Goal: Information Seeking & Learning: Learn about a topic

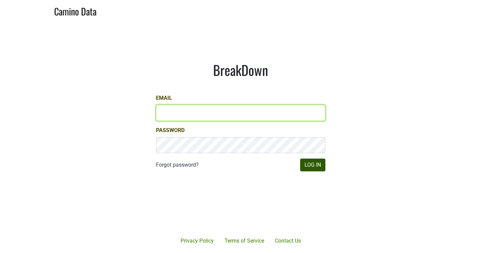
type input "mayad@dallavallevineyards.com"
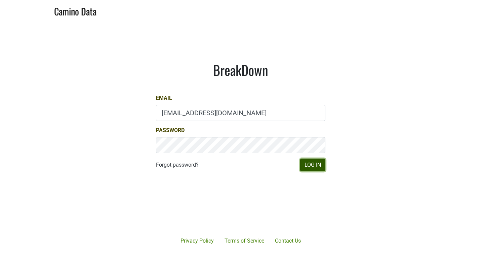
click at [313, 166] on button "Log In" at bounding box center [312, 165] width 25 height 13
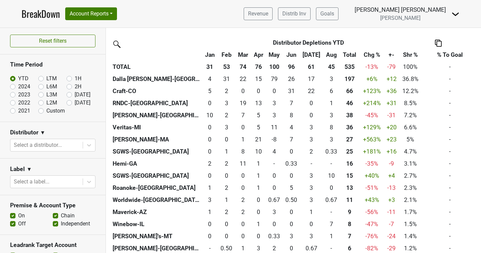
scroll to position [159, 0]
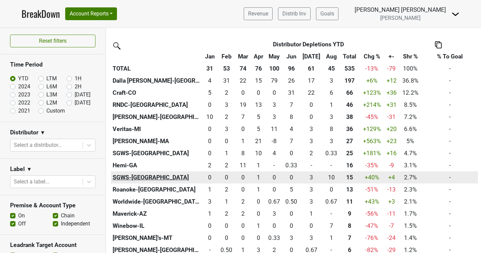
click at [166, 176] on th "SGWS-[GEOGRAPHIC_DATA]" at bounding box center [156, 177] width 91 height 12
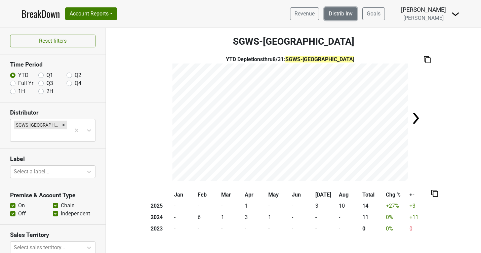
click at [332, 12] on link "Distrib Inv" at bounding box center [340, 13] width 33 height 13
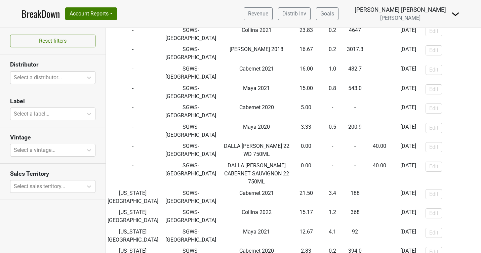
scroll to position [136, 0]
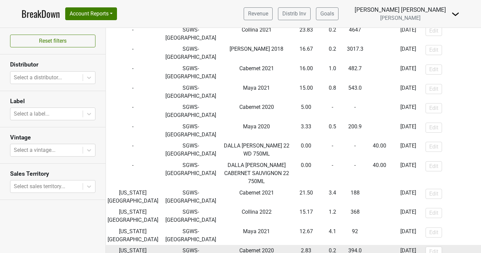
click at [392, 245] on td "2025-09-29" at bounding box center [408, 254] width 32 height 19
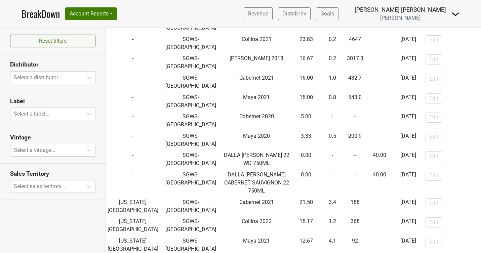
scroll to position [0, 0]
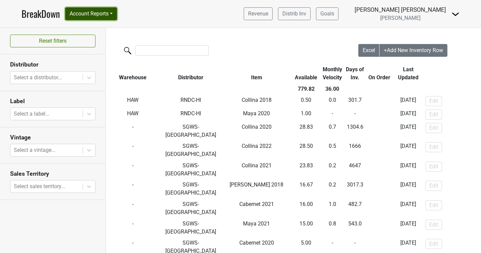
click at [105, 13] on button "Account Reports" at bounding box center [91, 13] width 52 height 13
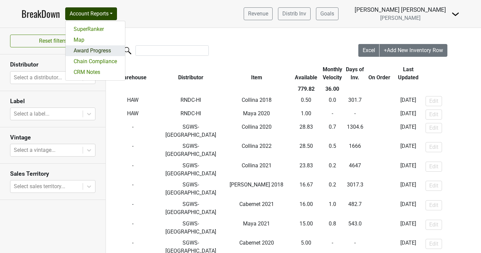
click at [101, 52] on link "Award Progress" at bounding box center [95, 50] width 59 height 11
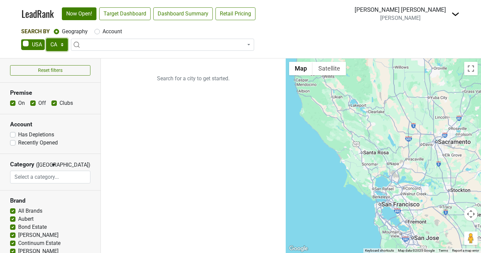
click at [63, 45] on select "AK AL AR AZ CA CO CT DC DE FL GA HI IA ID IL IN KS KY LA MA MD ME MI MN MO MS M…" at bounding box center [57, 44] width 22 height 13
select select "MO"
click at [46, 38] on select "AK AL AR AZ CA CO CT DC DE FL GA HI IA ID IL IN KS KY LA MA MD ME MI MN MO MS M…" at bounding box center [57, 44] width 22 height 13
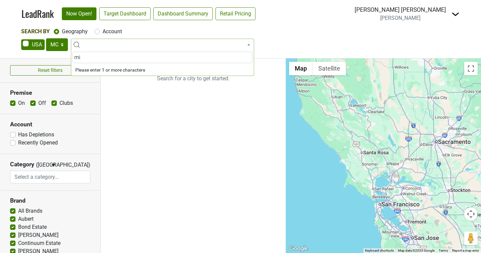
type input "mis"
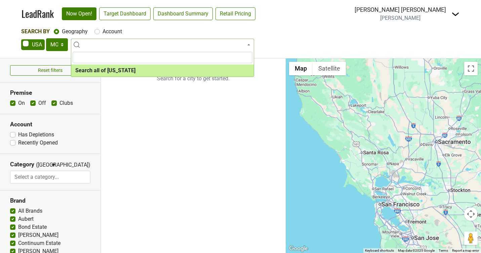
select select "ALL_MO"
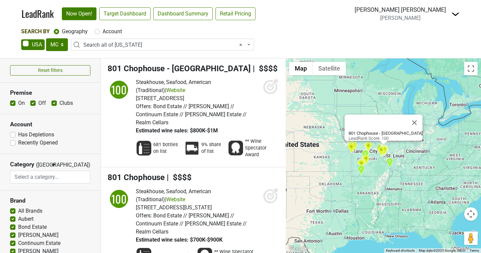
click at [276, 80] on icon at bounding box center [274, 83] width 9 height 9
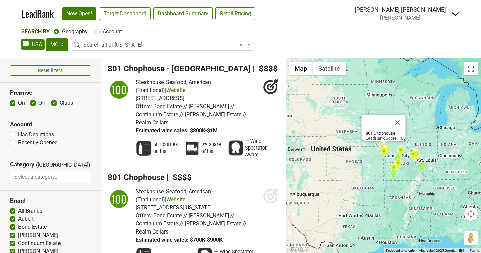
click at [273, 190] on icon at bounding box center [271, 196] width 16 height 16
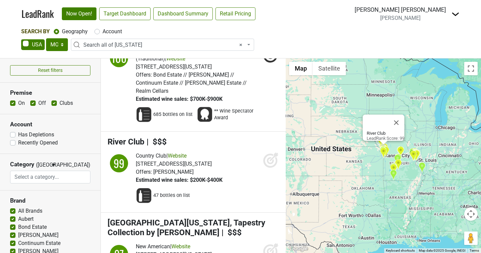
scroll to position [146, 0]
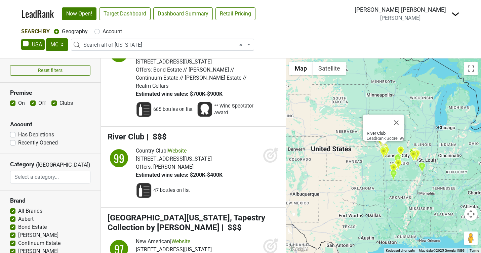
click at [274, 147] on icon at bounding box center [271, 155] width 16 height 16
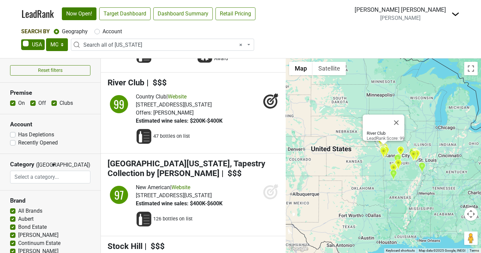
scroll to position [204, 0]
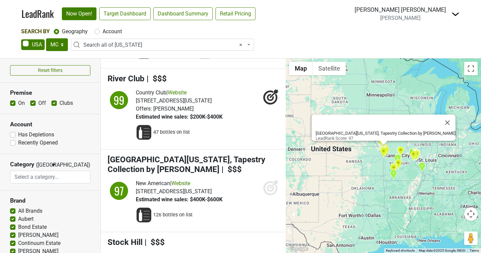
click at [269, 179] on icon at bounding box center [271, 187] width 16 height 16
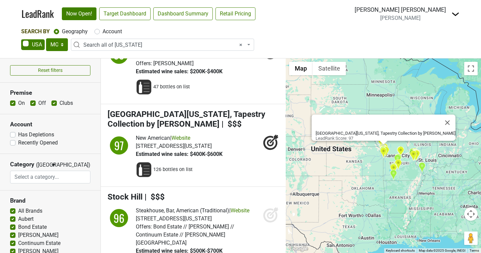
scroll to position [263, 0]
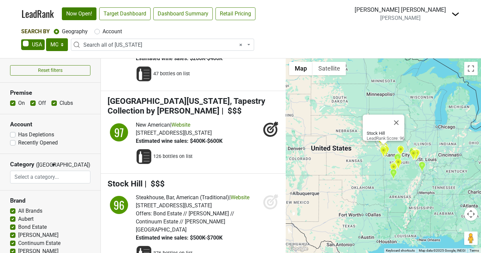
click at [269, 194] on icon at bounding box center [271, 202] width 16 height 16
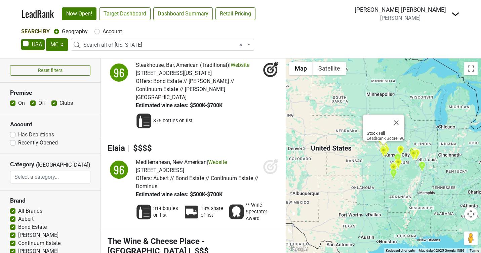
scroll to position [413, 0]
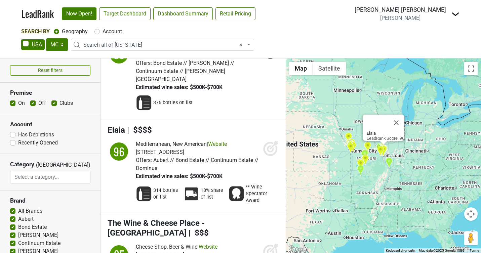
click at [268, 140] on icon at bounding box center [271, 148] width 16 height 16
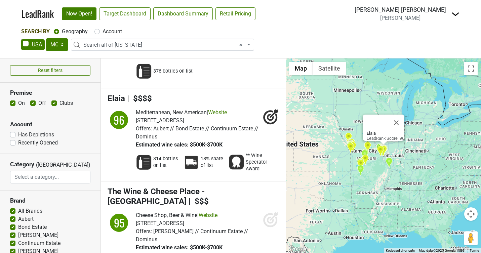
scroll to position [449, 0]
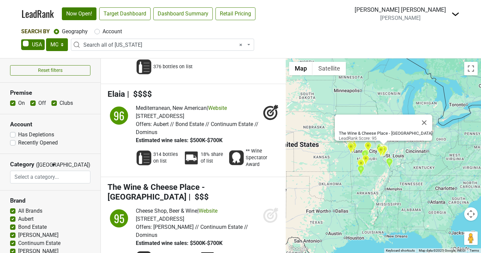
click at [268, 212] on icon at bounding box center [270, 215] width 7 height 7
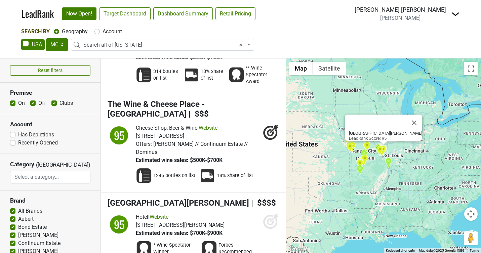
click at [268, 215] on icon at bounding box center [270, 222] width 14 height 14
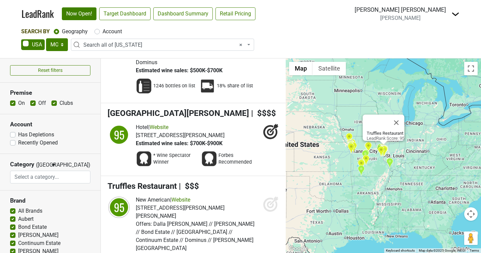
scroll to position [622, 0]
click at [270, 196] on icon at bounding box center [274, 200] width 9 height 9
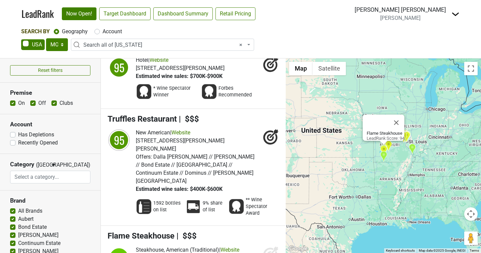
scroll to position [690, 0]
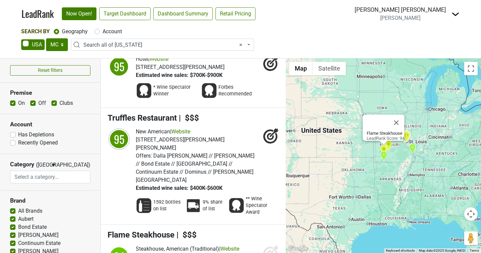
click at [271, 245] on icon at bounding box center [271, 253] width 16 height 16
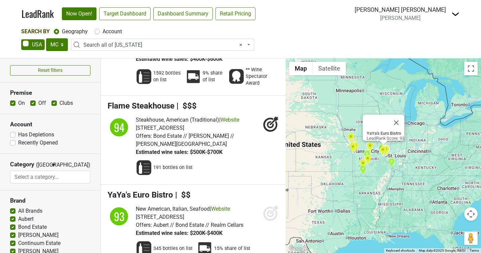
scroll to position [821, 0]
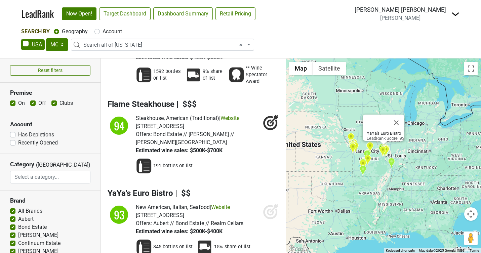
click at [269, 203] on icon at bounding box center [271, 211] width 16 height 16
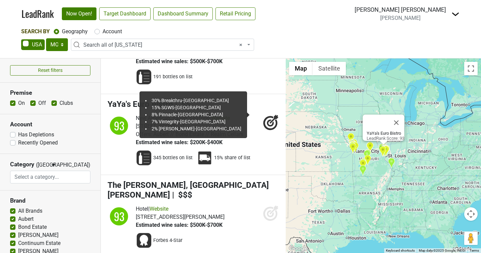
scroll to position [913, 0]
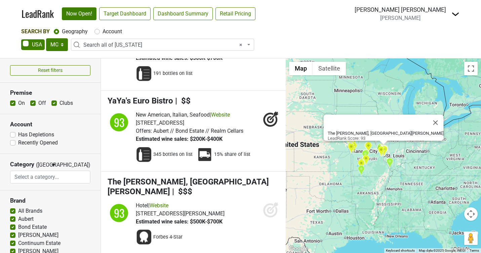
click at [267, 202] on icon at bounding box center [271, 210] width 16 height 16
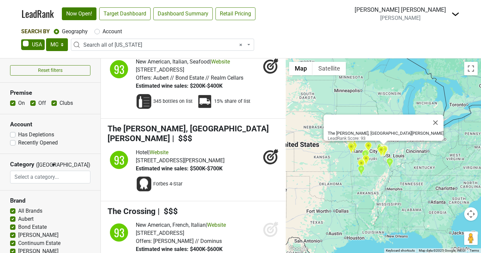
scroll to position [967, 0]
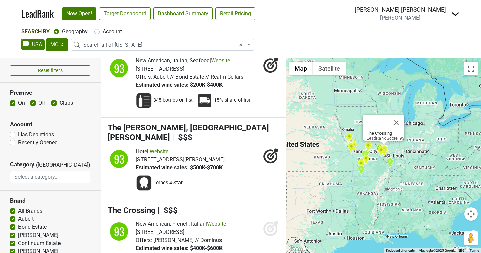
click at [269, 220] on icon at bounding box center [271, 228] width 16 height 16
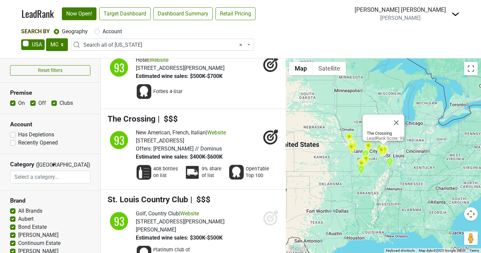
scroll to position [1070, 0]
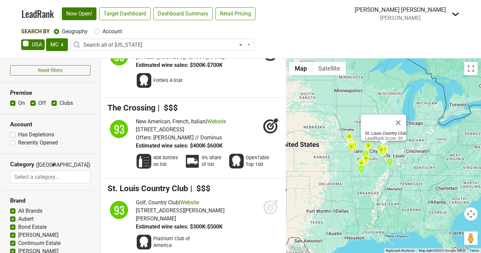
click at [269, 199] on icon at bounding box center [271, 207] width 16 height 16
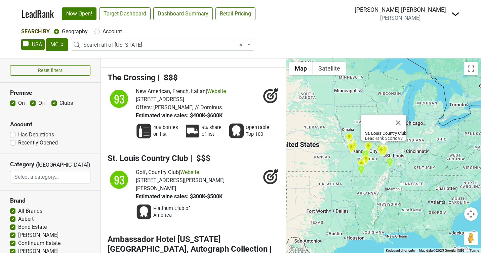
scroll to position [1107, 0]
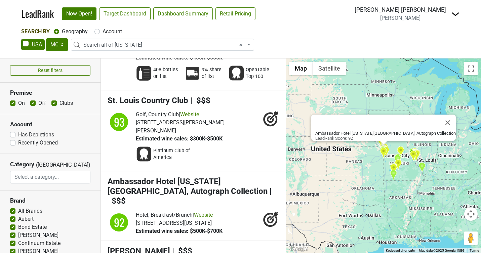
scroll to position [1158, 0]
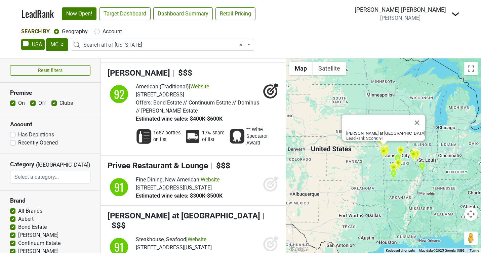
scroll to position [1386, 0]
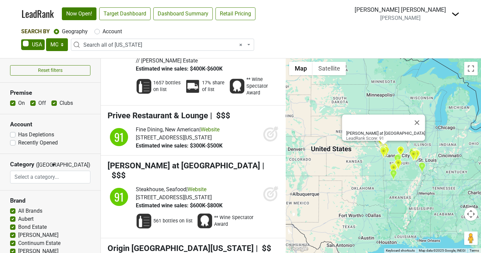
click at [278, 186] on icon at bounding box center [271, 194] width 16 height 16
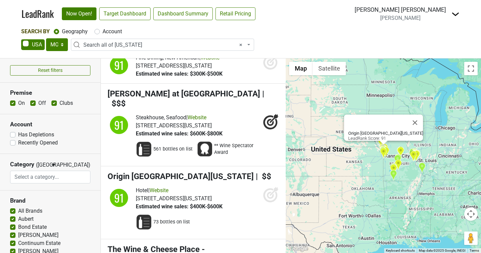
scroll to position [1476, 0]
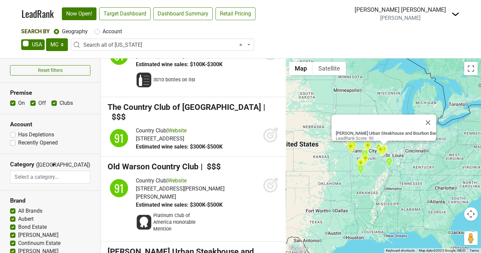
scroll to position [1832, 0]
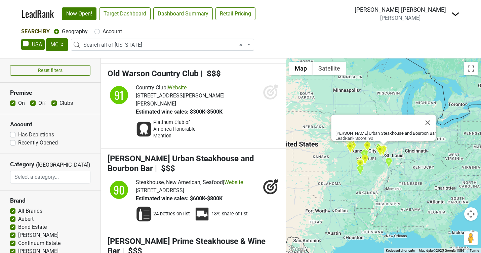
scroll to position [1927, 0]
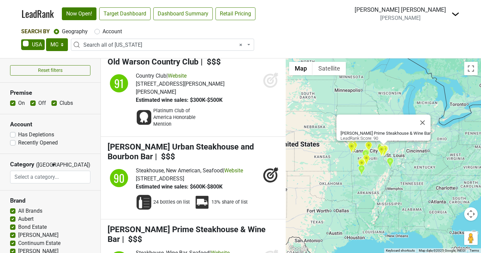
click at [272, 249] on icon at bounding box center [271, 257] width 16 height 16
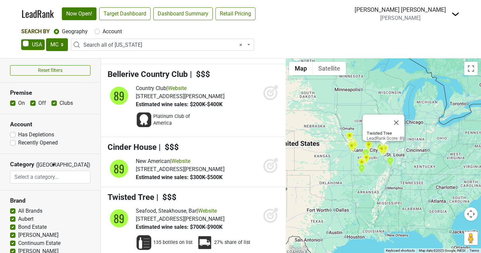
scroll to position [2333, 0]
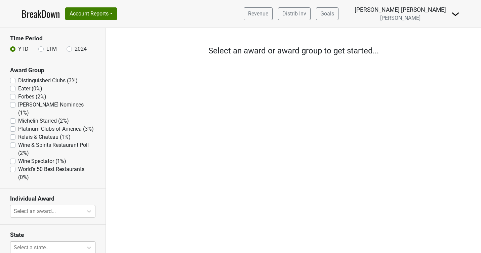
scroll to position [96, 0]
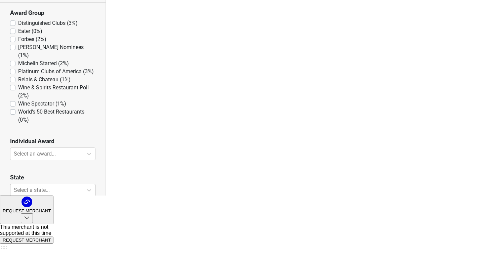
click at [69, 196] on body "BreakDown Account Reports SuperRanker Map Award Progress Chain Compliance CRM N…" at bounding box center [240, 69] width 481 height 253
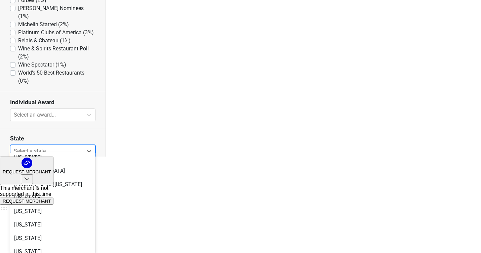
scroll to position [302, 0]
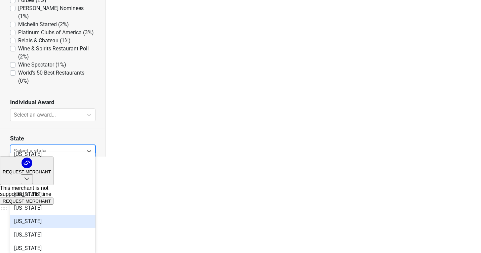
click at [65, 220] on div "Missouri" at bounding box center [52, 221] width 85 height 13
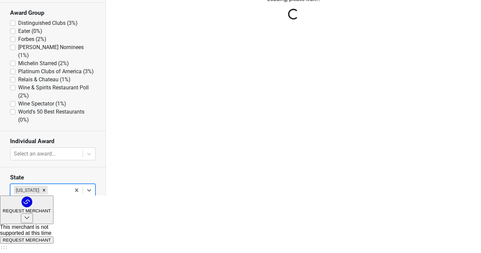
scroll to position [0, 0]
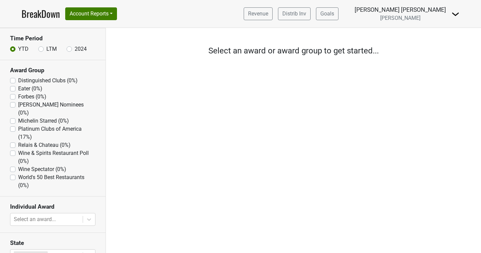
click at [18, 173] on label "World's 50 Best Restaurants (0%)" at bounding box center [56, 181] width 77 height 16
click at [14, 173] on Restaurants "World's 50 Best Restaurants (0%)" at bounding box center [12, 176] width 5 height 7
checkbox Restaurants "true"
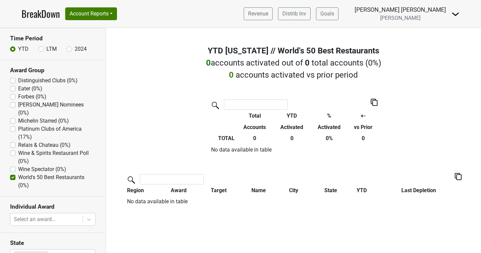
click at [18, 165] on label "Wine Spectator (0%)" at bounding box center [42, 169] width 48 height 8
click at [14, 165] on Spectator "Wine Spectator (0%)" at bounding box center [12, 168] width 5 height 7
checkbox Spectator "true"
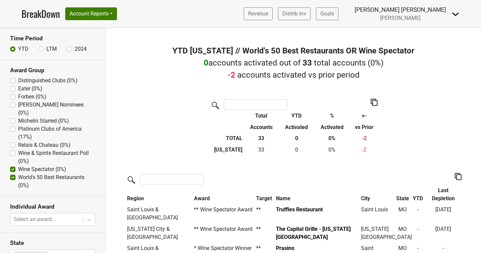
click at [18, 149] on label "Wine & Spirits Restaurant Poll (0%)" at bounding box center [56, 157] width 77 height 16
click at [14, 149] on Poll "Wine & Spirits Restaurant Poll (0%)" at bounding box center [12, 152] width 5 height 7
checkbox Poll "true"
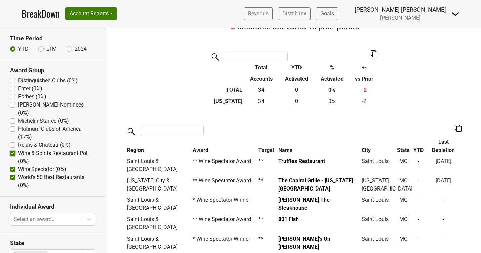
scroll to position [19, 0]
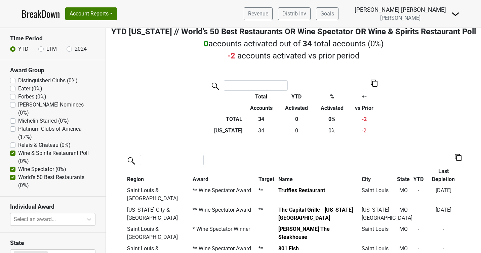
click at [18, 141] on label "Relais & Chateau (0%)" at bounding box center [44, 145] width 52 height 8
click at [13, 141] on Chateau "Relais & Chateau (0%)" at bounding box center [12, 144] width 5 height 7
checkbox Chateau "true"
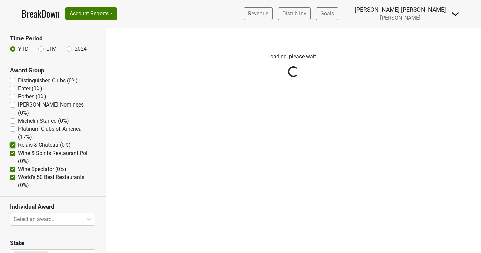
scroll to position [0, 0]
click at [14, 121] on div "Reset filters Time Period YTD LTM 2024 Award Group Distinguished Clubs (0%) Eat…" at bounding box center [53, 140] width 106 height 225
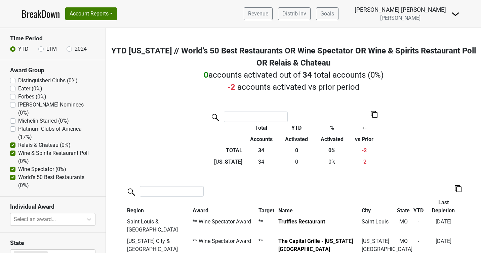
click at [14, 117] on div "Michelin Starred (0%)" at bounding box center [52, 121] width 85 height 8
click at [18, 125] on label "Platinum Clubs of America (17%)" at bounding box center [56, 133] width 77 height 16
click at [12, 125] on America "Platinum Clubs of America (17%)" at bounding box center [12, 128] width 5 height 7
checkbox America "true"
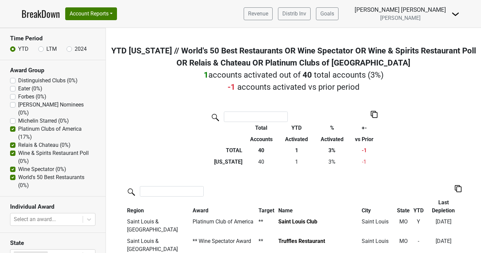
click at [18, 117] on label "Michelin Starred (0%)" at bounding box center [43, 121] width 51 height 8
click at [13, 117] on Starred "Michelin Starred (0%)" at bounding box center [12, 120] width 5 height 7
checkbox Starred "true"
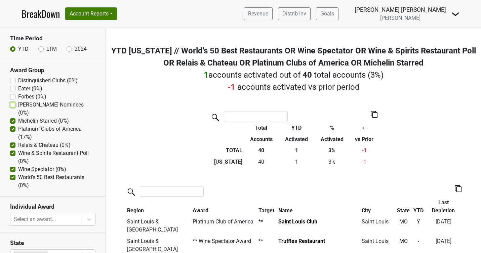
click at [13, 102] on Nominees "James Beard Nominees (0%)" at bounding box center [12, 104] width 5 height 7
checkbox Nominees "true"
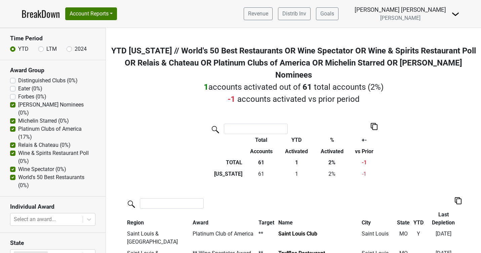
click at [18, 95] on label "Forbes (0%)" at bounding box center [32, 97] width 28 height 8
click at [13, 95] on input "Forbes (0%)" at bounding box center [12, 96] width 5 height 7
checkbox input "true"
click at [18, 87] on label "Eater (0%)" at bounding box center [30, 89] width 24 height 8
click at [13, 87] on input "Eater (0%)" at bounding box center [12, 88] width 5 height 7
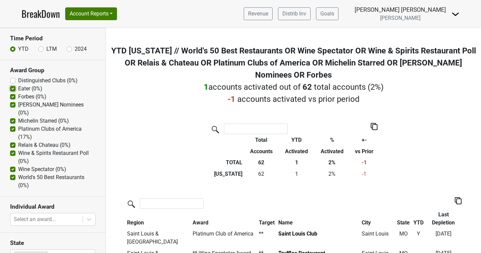
checkbox input "true"
click at [13, 78] on Clubs "Distinguished Clubs (0%)" at bounding box center [12, 80] width 5 height 7
checkbox Clubs "true"
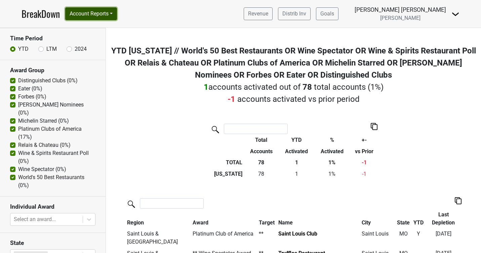
click at [112, 18] on button "Account Reports" at bounding box center [91, 13] width 52 height 13
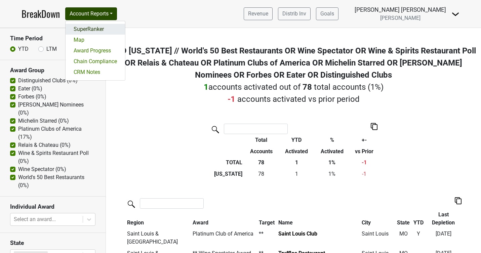
click at [100, 33] on link "SuperRanker" at bounding box center [95, 29] width 59 height 11
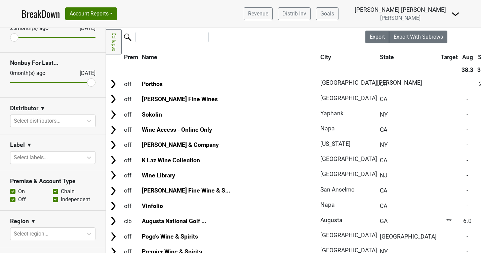
scroll to position [48, 0]
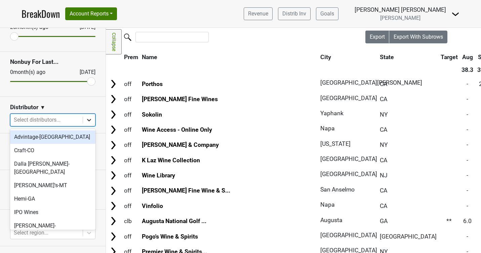
click at [88, 122] on icon at bounding box center [89, 120] width 7 height 7
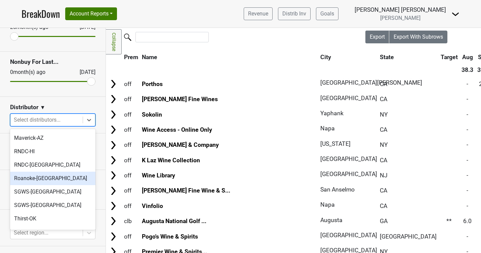
scroll to position [137, 0]
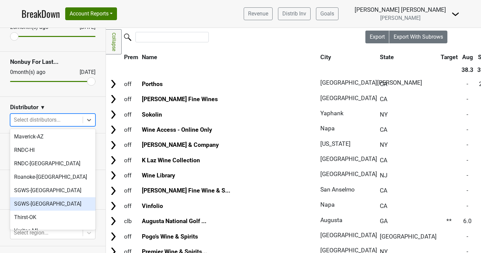
click at [75, 197] on div "SGWS-MO" at bounding box center [52, 203] width 85 height 13
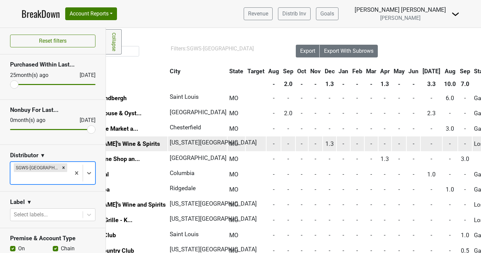
scroll to position [0, 70]
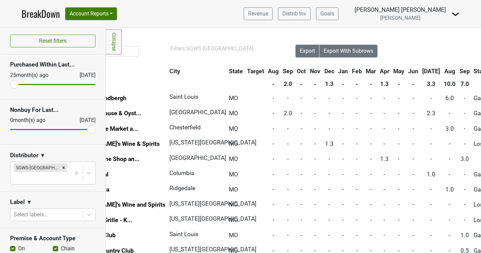
drag, startPoint x: 17, startPoint y: 85, endPoint x: 34, endPoint y: 86, distance: 16.8
click at [34, 85] on input "range" at bounding box center [52, 84] width 85 height 1
drag, startPoint x: 17, startPoint y: 84, endPoint x: 31, endPoint y: 84, distance: 13.8
click at [31, 84] on input "range" at bounding box center [52, 84] width 85 height 1
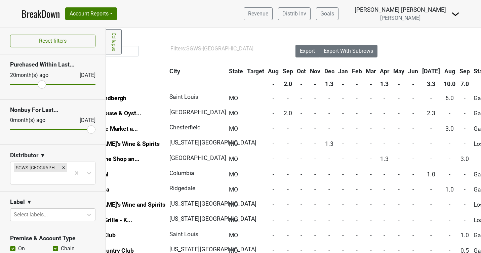
scroll to position [0, 0]
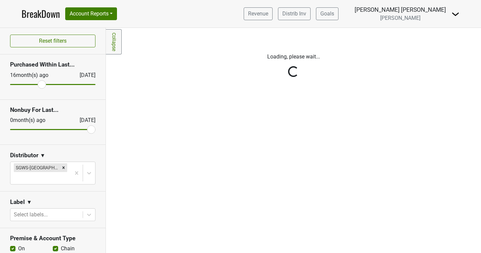
click at [42, 84] on input "range" at bounding box center [52, 84] width 85 height 1
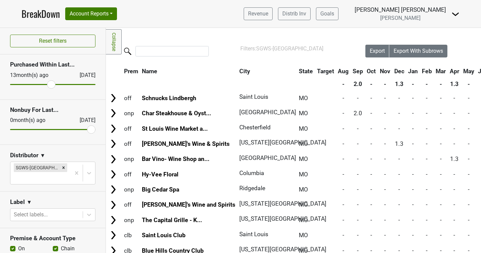
click at [51, 84] on input "range" at bounding box center [52, 84] width 85 height 1
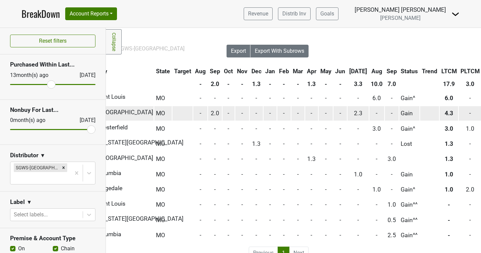
scroll to position [0, 142]
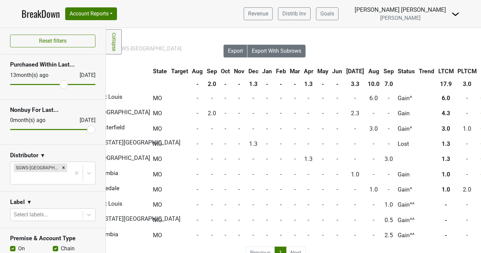
type input "9"
click at [63, 85] on input "range" at bounding box center [52, 84] width 85 height 1
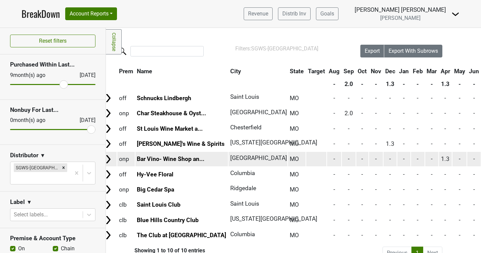
scroll to position [0, 0]
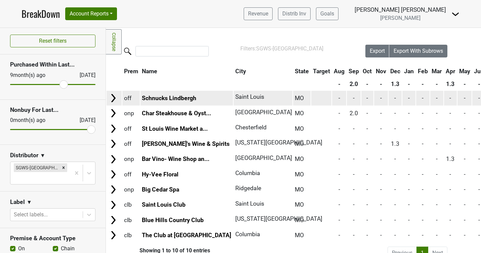
click at [114, 97] on img at bounding box center [113, 98] width 10 height 10
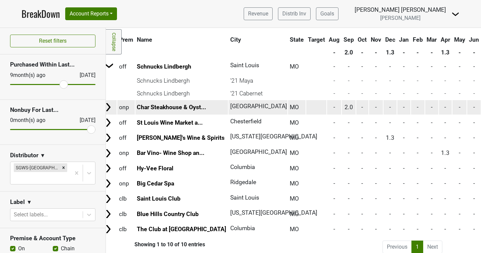
scroll to position [32, 0]
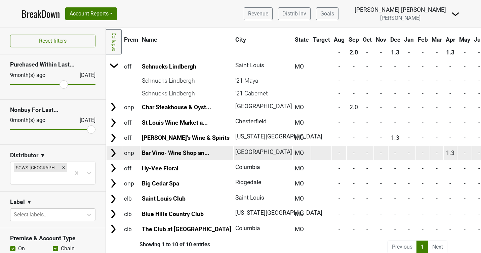
click at [115, 152] on img at bounding box center [113, 153] width 10 height 10
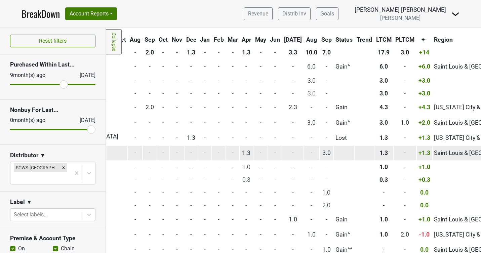
scroll to position [0, 204]
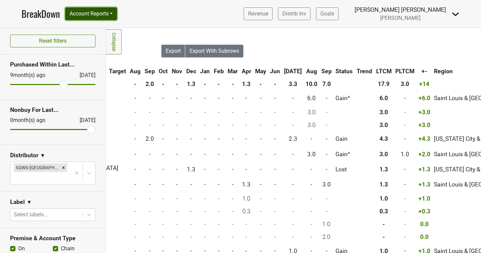
click at [114, 16] on button "Account Reports" at bounding box center [91, 13] width 52 height 13
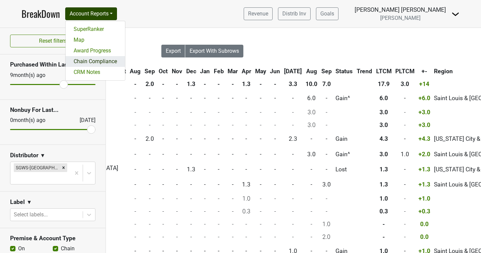
click at [101, 63] on link "Chain Compliance" at bounding box center [95, 61] width 59 height 11
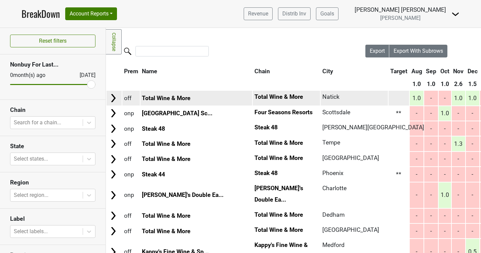
click at [111, 98] on img at bounding box center [113, 98] width 10 height 10
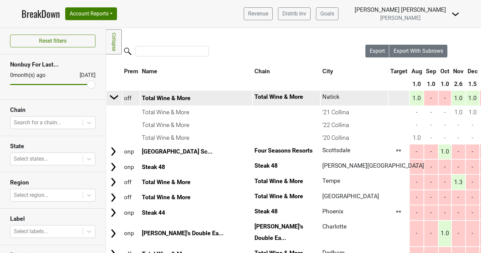
click at [111, 98] on img at bounding box center [114, 97] width 10 height 10
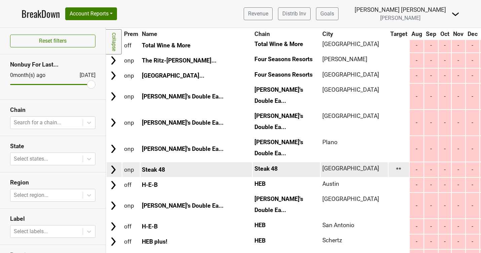
scroll to position [293, 0]
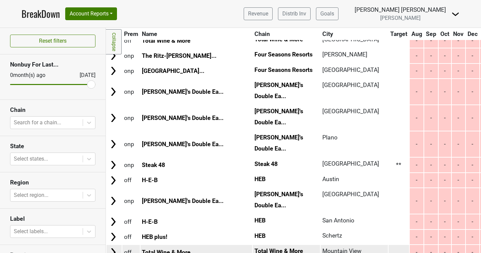
click at [116, 247] on img at bounding box center [113, 252] width 10 height 10
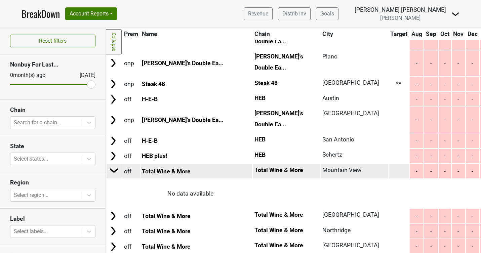
scroll to position [378, 0]
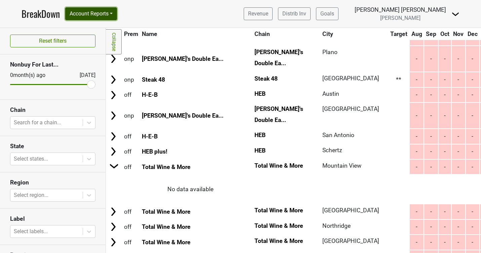
click at [116, 12] on button "Account Reports" at bounding box center [91, 13] width 52 height 13
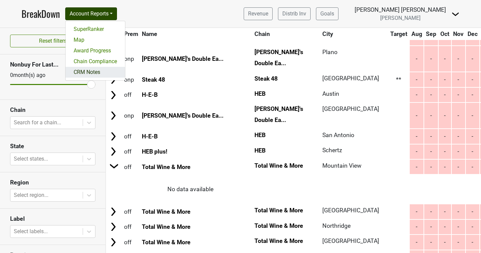
click at [98, 72] on link "CRM Notes" at bounding box center [95, 72] width 59 height 11
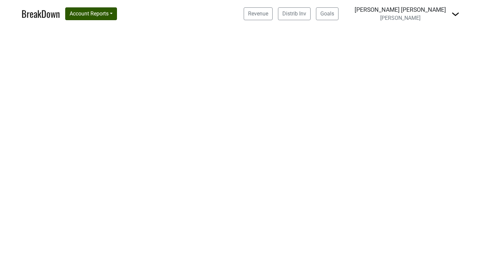
select select "CA"
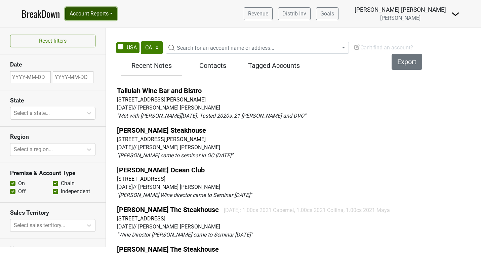
click at [111, 15] on button "Account Reports" at bounding box center [91, 13] width 52 height 13
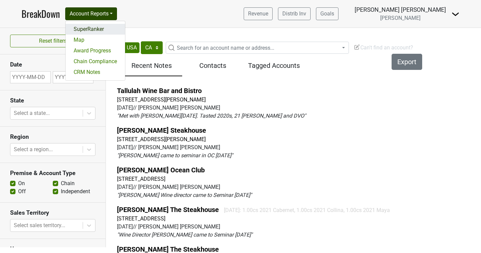
click at [106, 28] on link "SuperRanker" at bounding box center [95, 29] width 59 height 11
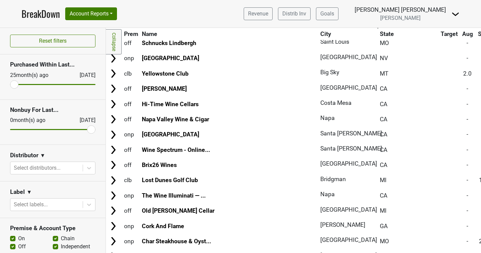
scroll to position [757, 0]
click at [112, 15] on button "Account Reports" at bounding box center [91, 13] width 52 height 13
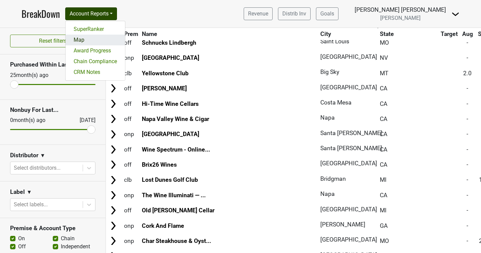
click at [106, 39] on link "Map" at bounding box center [95, 40] width 59 height 11
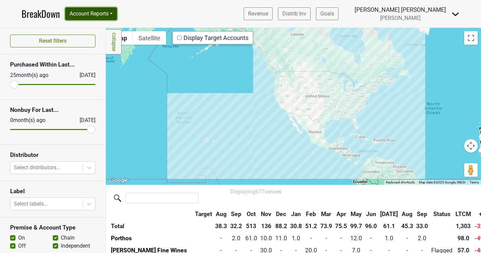
click at [115, 10] on button "Account Reports" at bounding box center [91, 13] width 52 height 13
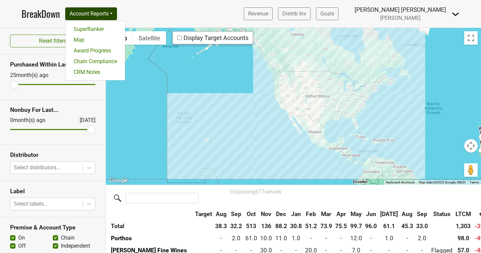
click at [55, 8] on link "BreakDown" at bounding box center [41, 14] width 38 height 14
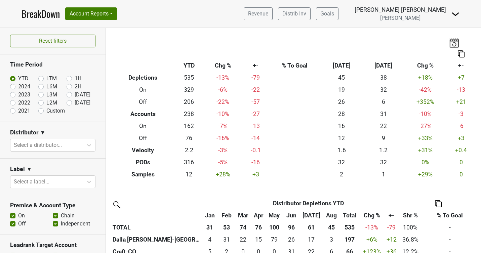
click at [46, 94] on label "L3M" at bounding box center [51, 95] width 11 height 8
click at [40, 94] on input "L3M" at bounding box center [51, 94] width 27 height 7
radio input "true"
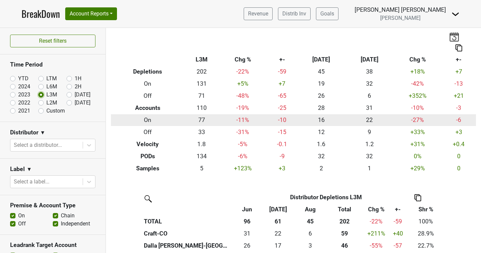
scroll to position [8, 0]
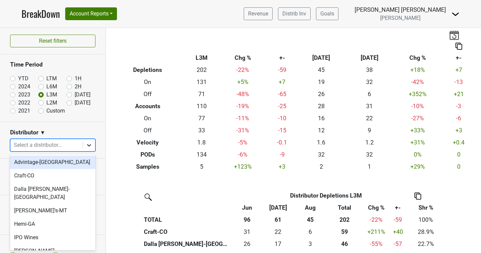
click at [89, 146] on icon at bounding box center [89, 145] width 4 height 2
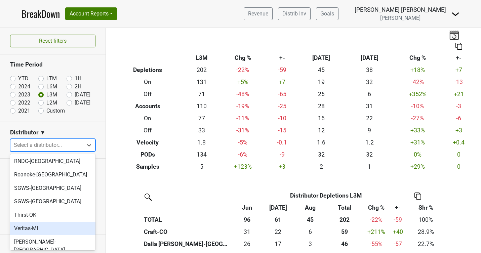
scroll to position [165, 0]
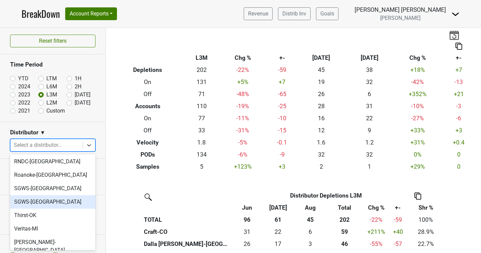
click at [48, 195] on div "SGWS-[GEOGRAPHIC_DATA]" at bounding box center [52, 201] width 85 height 13
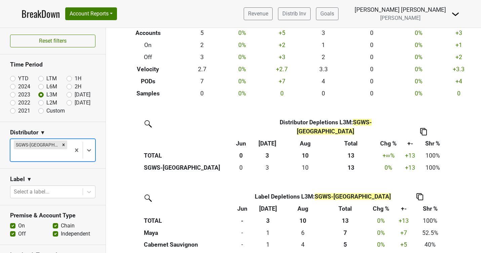
scroll to position [87, 0]
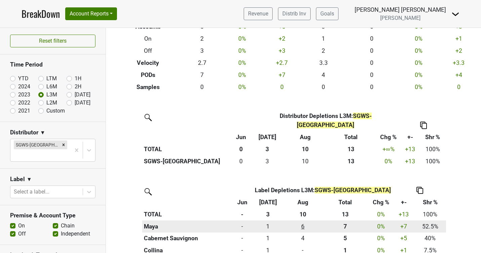
click at [287, 222] on div "6 6" at bounding box center [302, 226] width 35 height 9
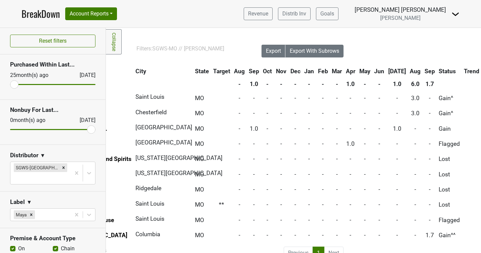
scroll to position [0, 106]
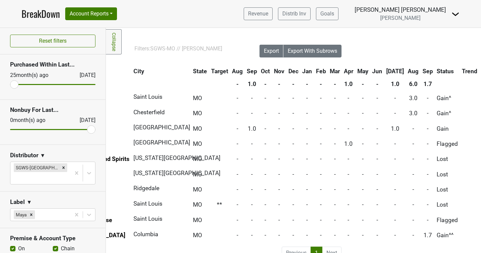
click at [406, 83] on th "6.0" at bounding box center [413, 84] width 14 height 12
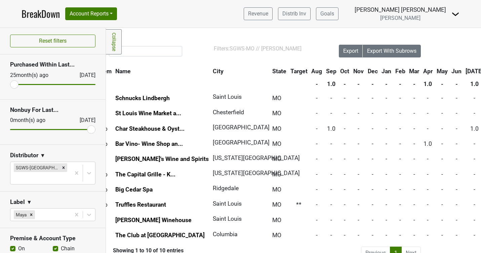
scroll to position [0, 0]
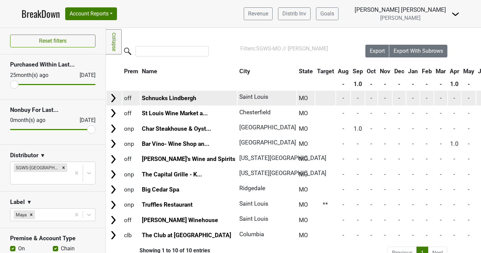
click at [114, 96] on img at bounding box center [113, 98] width 10 height 10
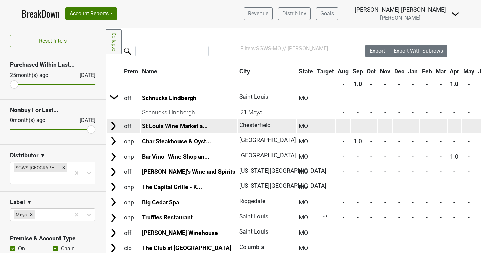
click at [112, 123] on img at bounding box center [113, 126] width 10 height 10
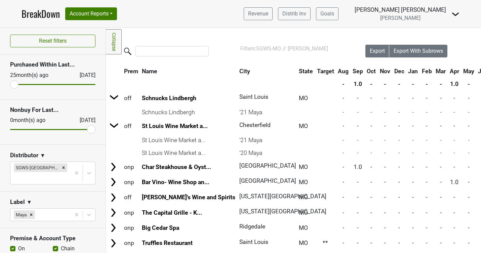
drag, startPoint x: 14, startPoint y: 83, endPoint x: 66, endPoint y: 83, distance: 51.4
click at [66, 84] on input "range" at bounding box center [52, 84] width 85 height 1
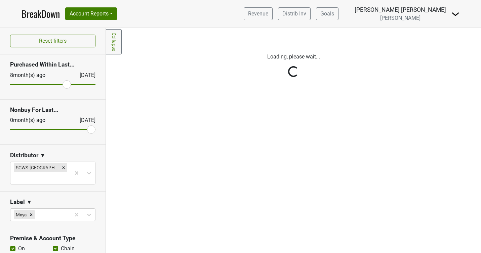
click at [77, 84] on div "Reset filters Purchased Within Last... 8 month(s) ago Sep '25 Nonbuy For Last..…" at bounding box center [53, 140] width 106 height 225
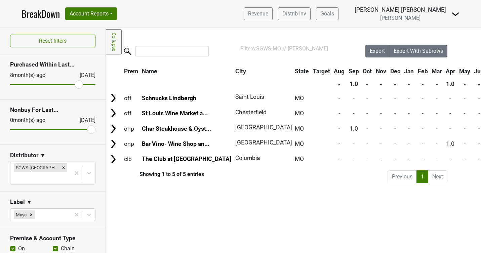
type input "4"
click at [78, 85] on input "range" at bounding box center [52, 84] width 85 height 1
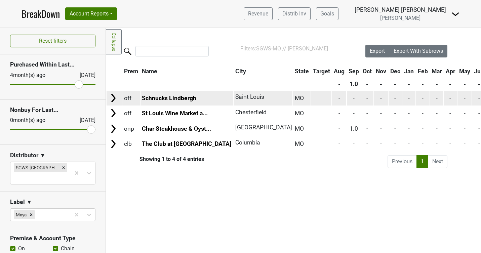
click at [111, 97] on img at bounding box center [113, 98] width 10 height 10
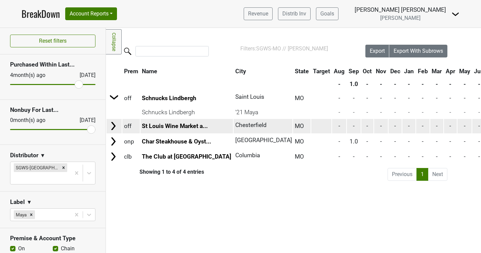
click at [110, 125] on img at bounding box center [113, 126] width 10 height 10
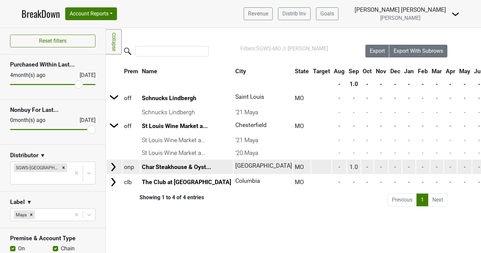
click at [111, 165] on img at bounding box center [113, 167] width 10 height 10
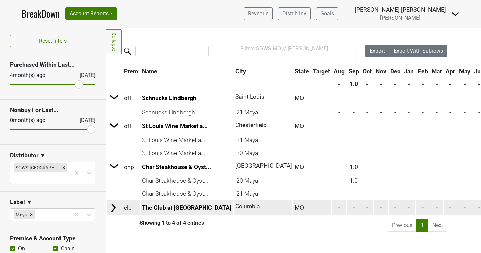
click at [112, 205] on img at bounding box center [113, 208] width 10 height 10
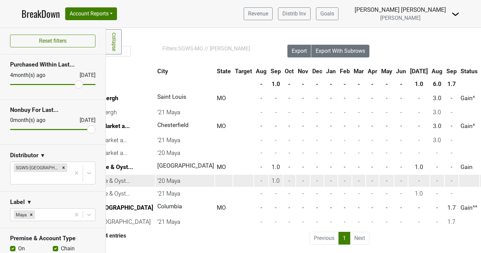
scroll to position [0, 89]
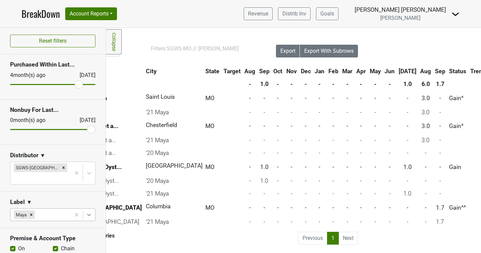
click at [89, 204] on body "BreakDown Account Reports SuperRanker Map Award Progress Chain Compliance CRM N…" at bounding box center [240, 126] width 481 height 253
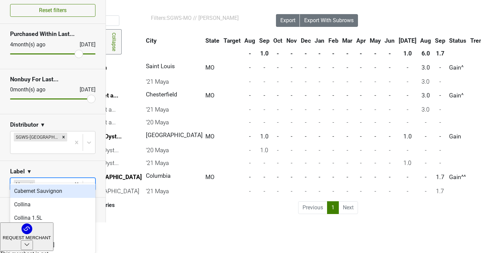
click at [67, 193] on div "Cabernet Sauvignon" at bounding box center [52, 191] width 85 height 13
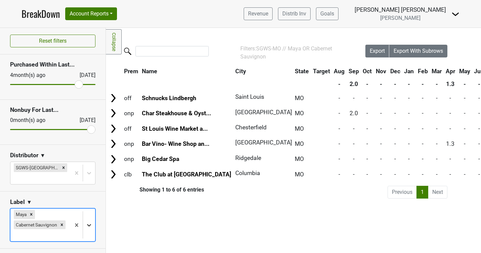
scroll to position [37, 0]
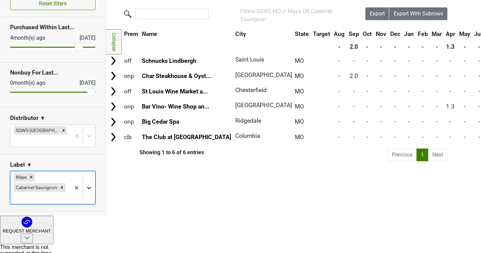
click at [89, 214] on body "BreakDown Account Reports SuperRanker Map Award Progress Chain Compliance CRM N…" at bounding box center [240, 89] width 481 height 253
click at [63, 204] on div "Collina" at bounding box center [52, 204] width 85 height 13
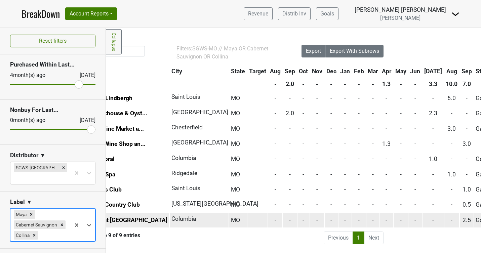
scroll to position [0, 0]
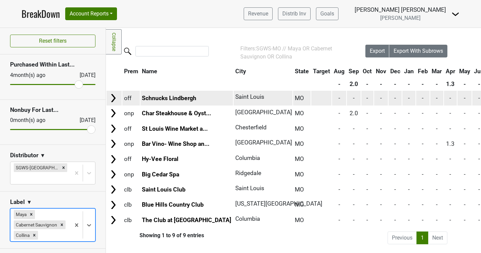
click at [110, 101] on img at bounding box center [113, 98] width 10 height 10
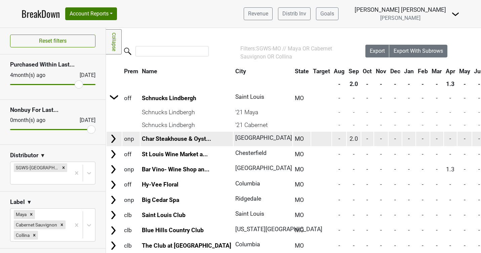
click at [110, 136] on img at bounding box center [113, 139] width 10 height 10
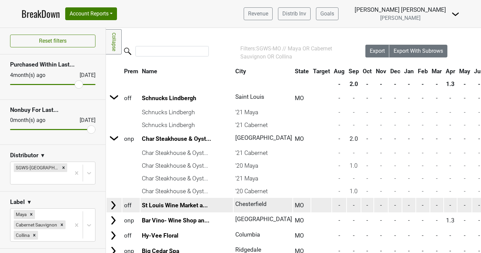
click at [112, 204] on img at bounding box center [113, 205] width 10 height 10
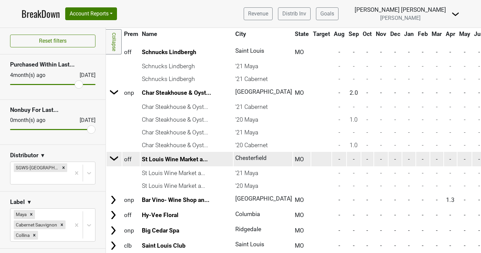
scroll to position [46, 0]
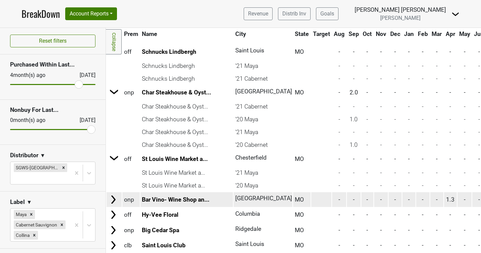
click at [112, 198] on img at bounding box center [113, 200] width 10 height 10
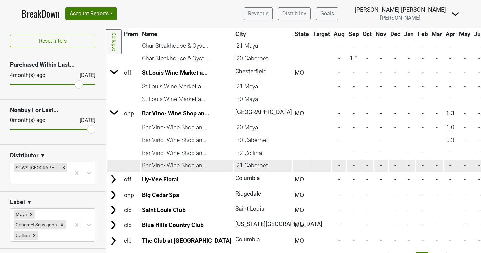
scroll to position [136, 0]
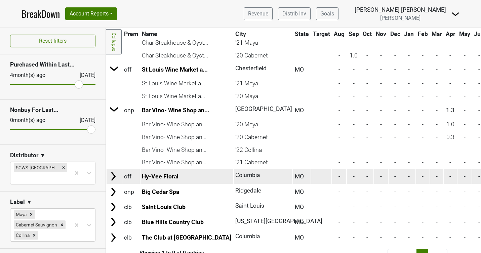
click at [115, 177] on img at bounding box center [113, 176] width 10 height 10
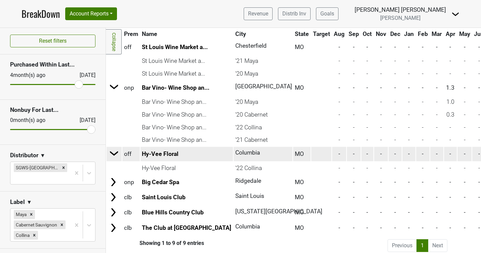
scroll to position [159, 0]
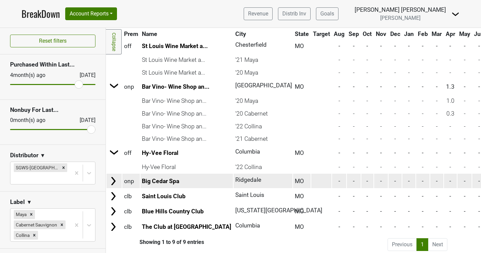
click at [113, 179] on img at bounding box center [113, 181] width 10 height 10
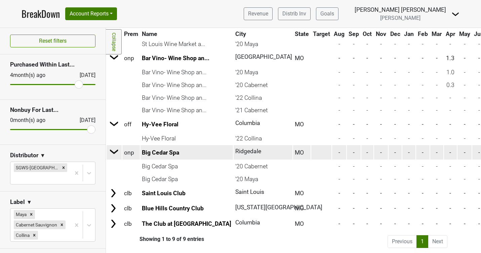
scroll to position [188, 0]
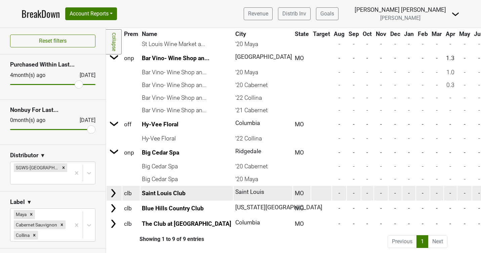
click at [112, 190] on img at bounding box center [113, 193] width 10 height 10
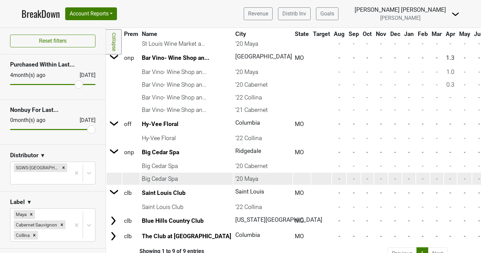
scroll to position [201, 0]
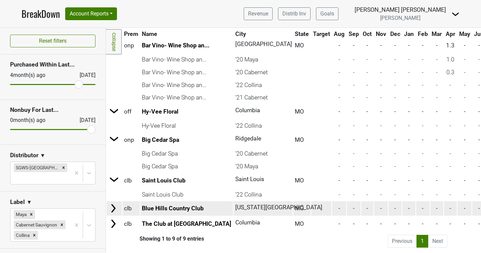
click at [112, 208] on img at bounding box center [113, 208] width 10 height 10
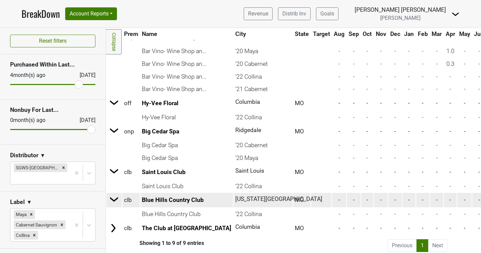
scroll to position [214, 0]
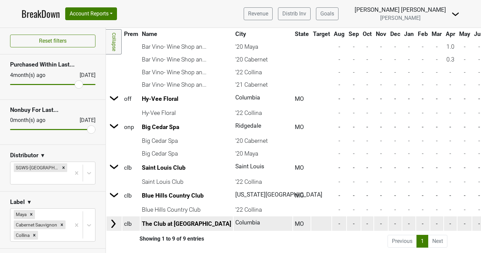
click at [112, 222] on img at bounding box center [113, 224] width 10 height 10
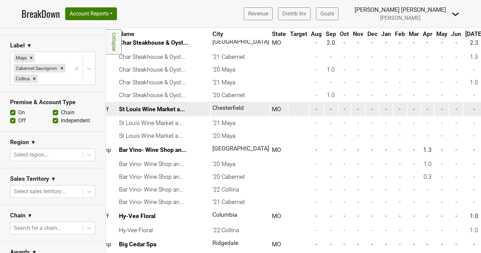
scroll to position [97, 23]
